Goal: Check status

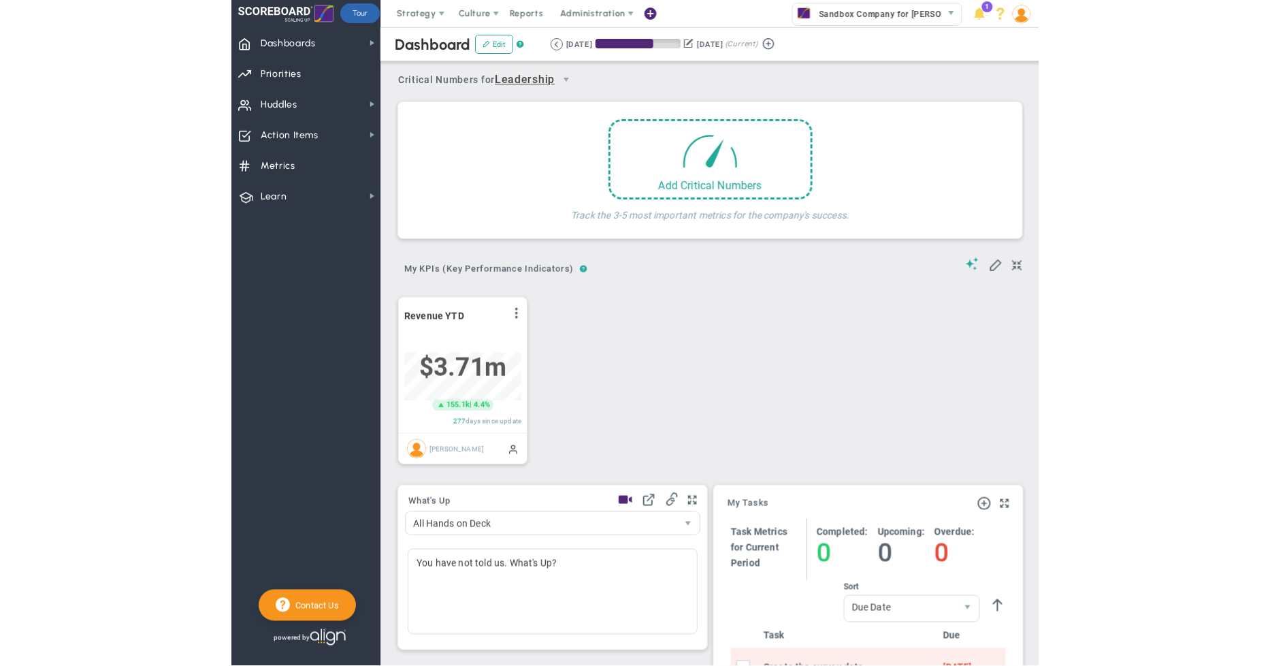
scroll to position [48, 116]
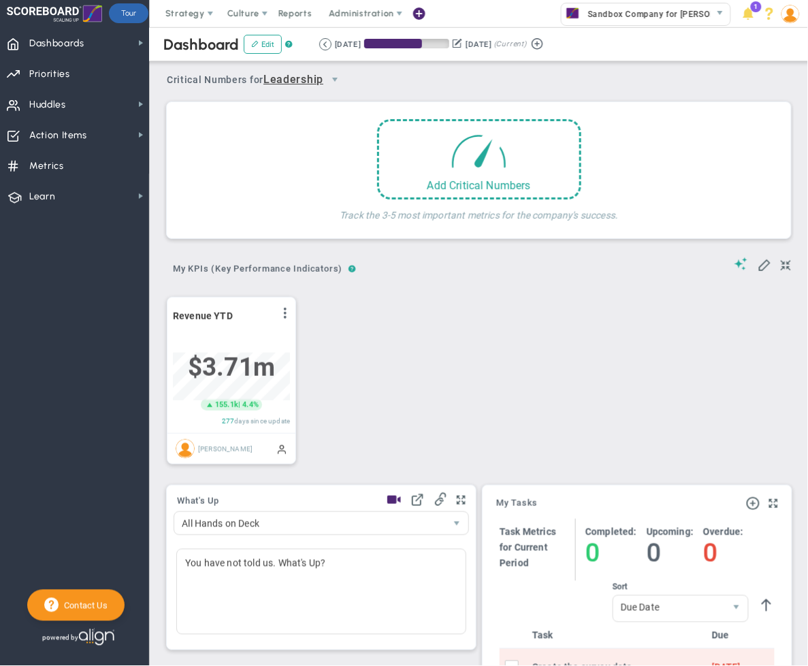
click at [560, 344] on div "Period Revenue YTD View Historical Graph Edit Make "No Change" Update Add Past …" at bounding box center [473, 379] width 641 height 195
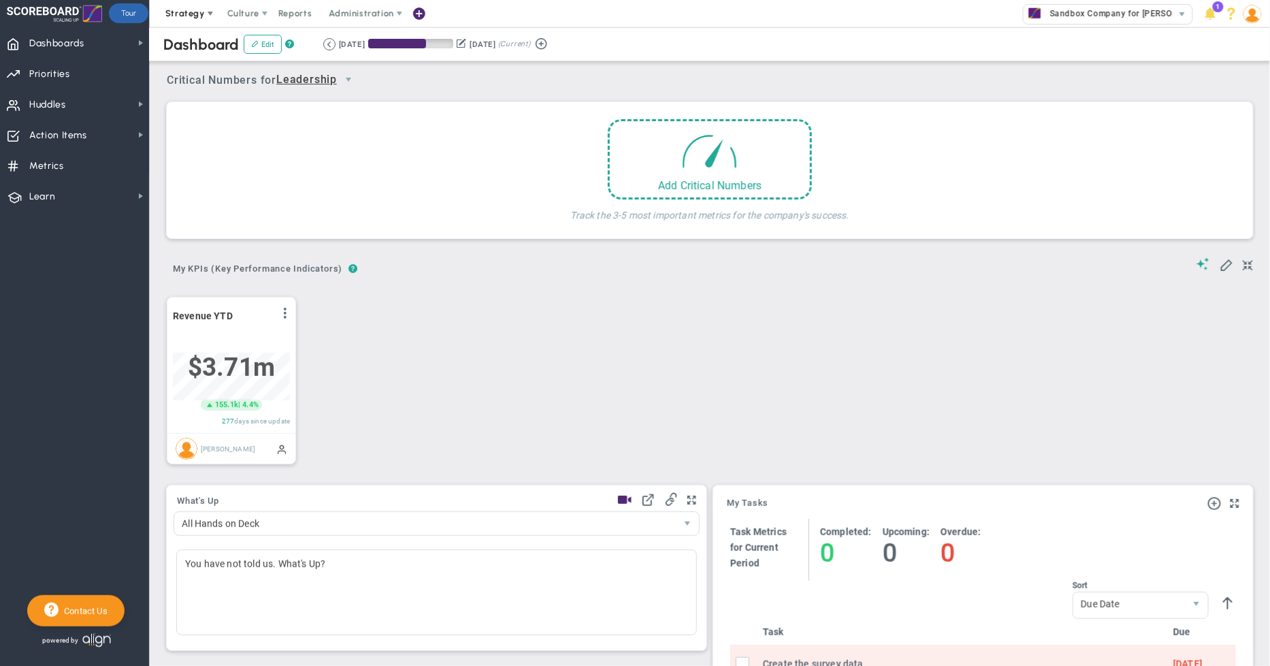
click at [197, 11] on span "Strategy" at bounding box center [184, 13] width 39 height 10
click at [255, 41] on span "eNPS" at bounding box center [257, 40] width 23 height 10
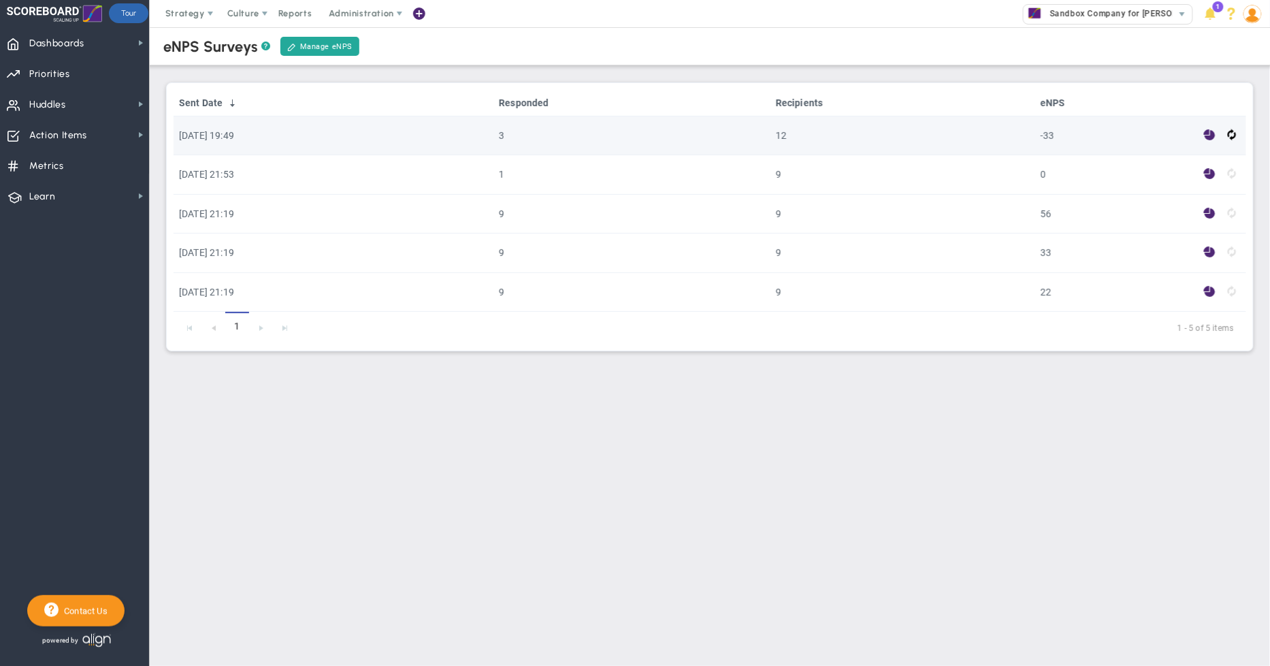
click at [807, 134] on span at bounding box center [1210, 135] width 12 height 16
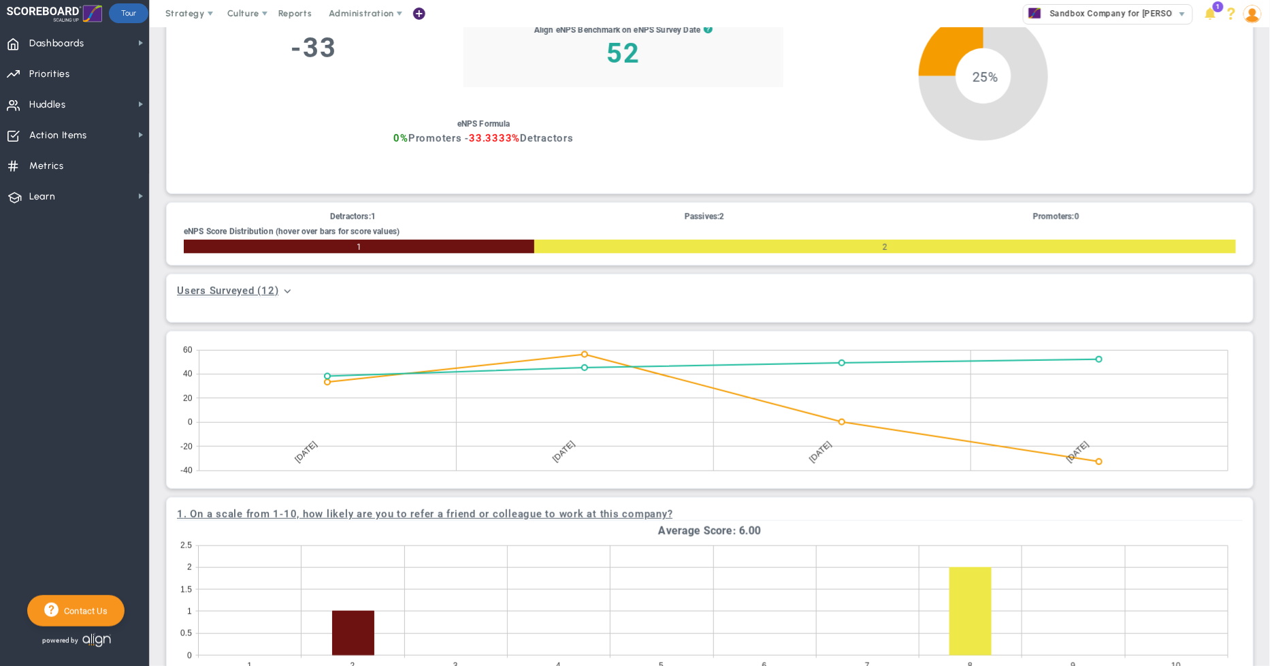
scroll to position [477, 0]
